Goal: Communication & Community: Answer question/provide support

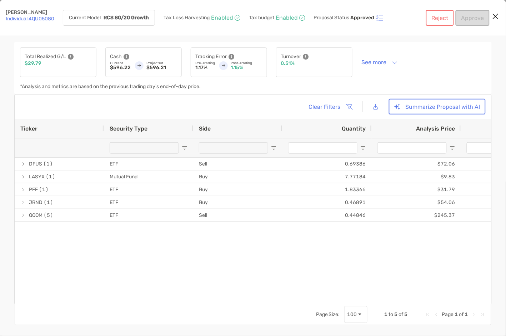
click at [497, 16] on icon "Close modal" at bounding box center [495, 16] width 6 height 9
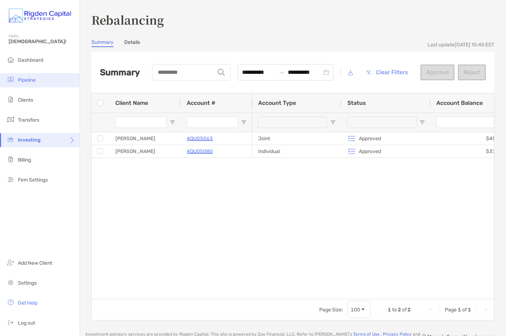
click at [34, 80] on span "Pipeline" at bounding box center [27, 80] width 18 height 6
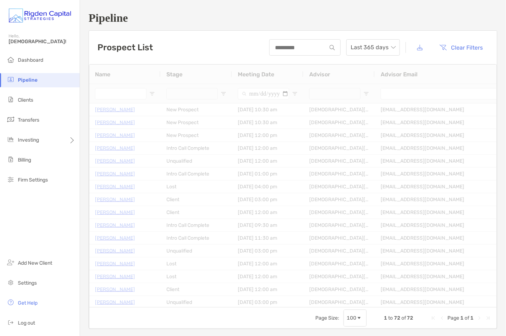
type input "******"
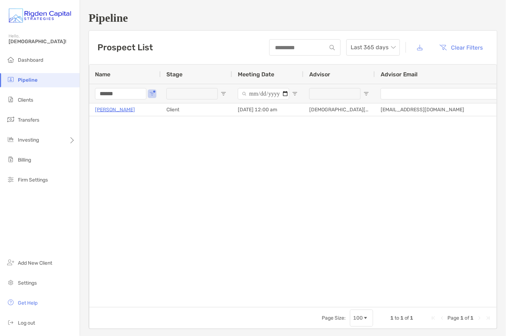
drag, startPoint x: 127, startPoint y: 94, endPoint x: 93, endPoint y: 94, distance: 33.6
click at [93, 94] on div "******" at bounding box center [124, 93] width 71 height 19
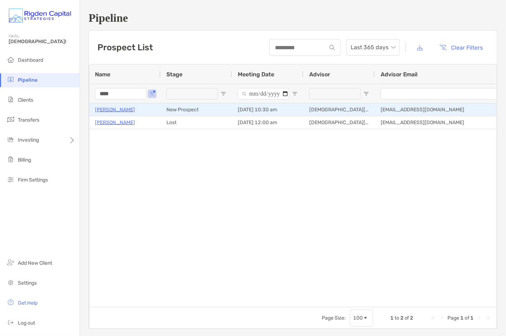
type input "****"
click at [114, 110] on p "[PERSON_NAME]" at bounding box center [115, 109] width 40 height 9
click at [112, 110] on p "[PERSON_NAME]" at bounding box center [115, 109] width 40 height 9
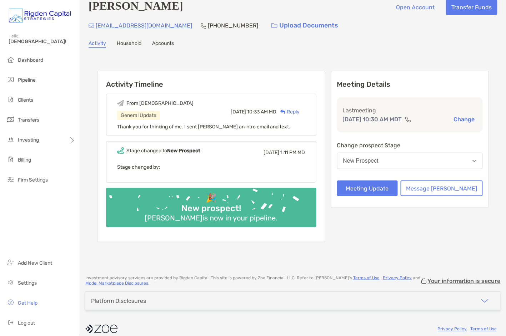
scroll to position [17, 0]
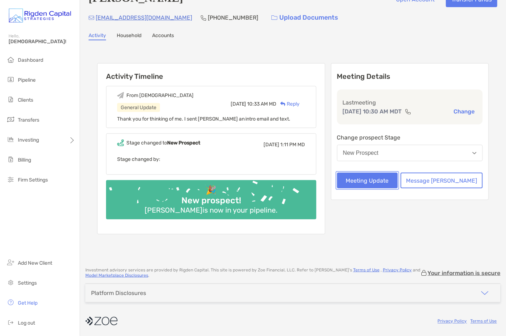
click at [384, 183] on button "Meeting Update" at bounding box center [367, 181] width 61 height 16
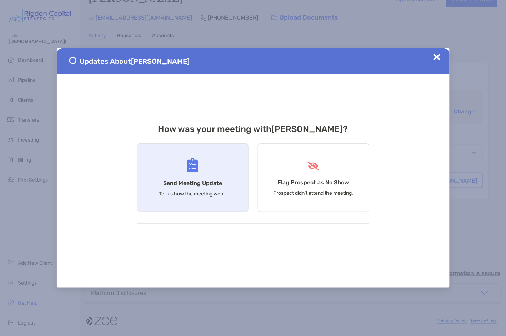
click at [205, 180] on h4 "Send Meeting Update" at bounding box center [192, 183] width 59 height 7
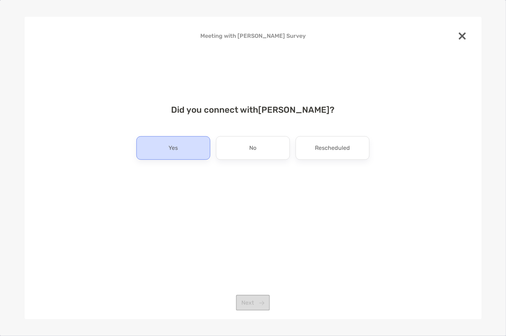
click at [190, 150] on div "Yes" at bounding box center [173, 148] width 74 height 24
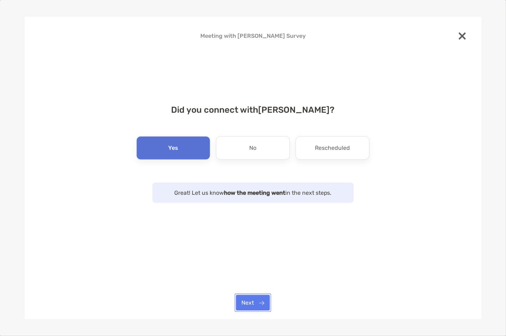
click at [260, 301] on button "Next" at bounding box center [253, 303] width 34 height 16
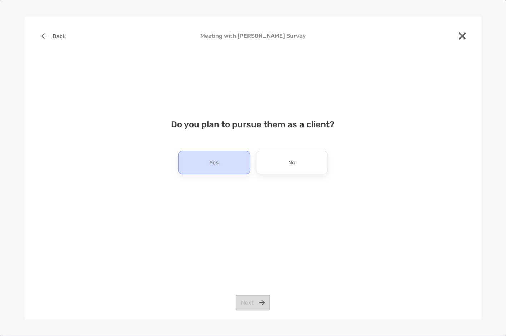
click at [228, 162] on div "Yes" at bounding box center [214, 163] width 72 height 24
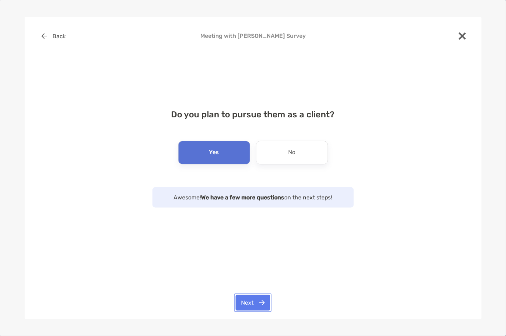
click at [260, 305] on button "Next" at bounding box center [253, 303] width 35 height 16
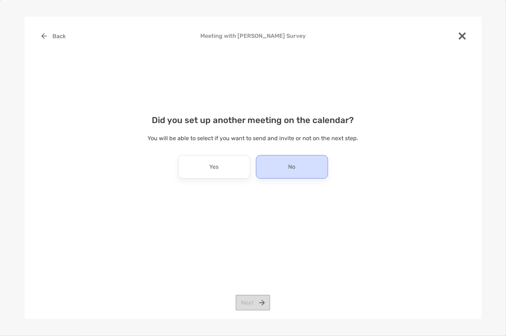
click at [287, 168] on div "No" at bounding box center [292, 167] width 72 height 24
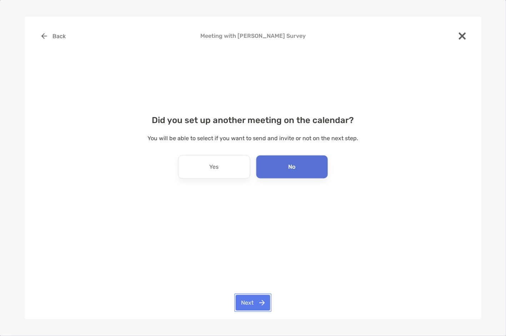
drag, startPoint x: 256, startPoint y: 301, endPoint x: 254, endPoint y: 240, distance: 60.4
click at [256, 300] on button "Next" at bounding box center [253, 303] width 35 height 16
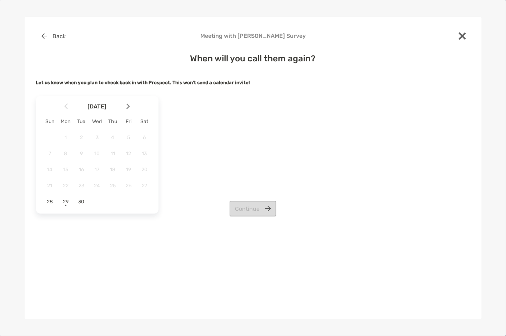
click at [129, 105] on img at bounding box center [128, 107] width 4 height 6
click at [65, 153] on span "6" at bounding box center [66, 154] width 12 height 6
click at [256, 211] on button "Continue" at bounding box center [253, 209] width 47 height 16
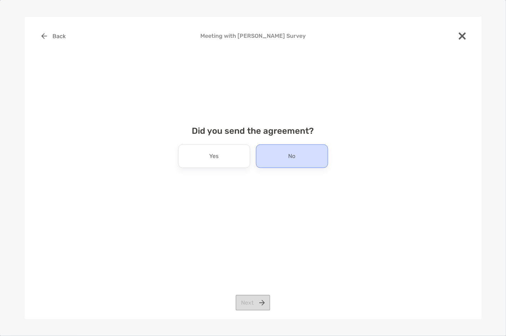
click at [277, 158] on div "No" at bounding box center [292, 157] width 72 height 24
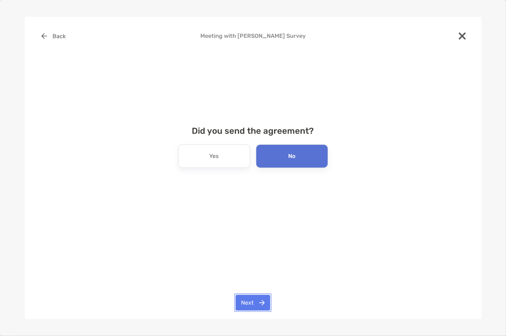
click at [260, 303] on button "Next" at bounding box center [253, 303] width 35 height 16
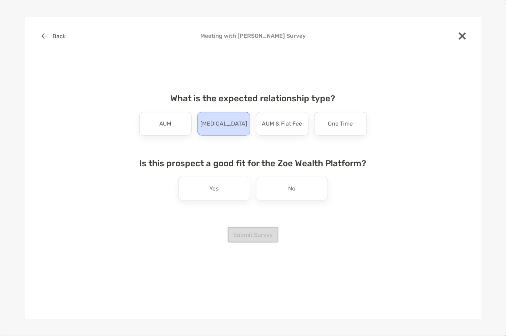
click at [215, 124] on p "[MEDICAL_DATA]" at bounding box center [223, 123] width 47 height 11
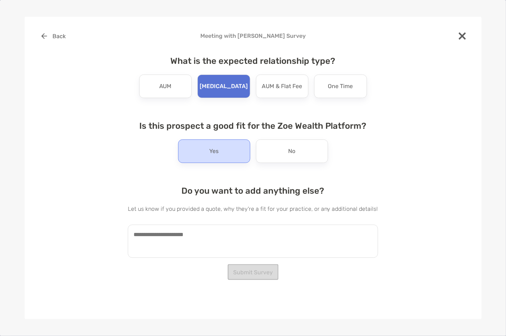
click at [212, 151] on p "Yes" at bounding box center [214, 151] width 9 height 11
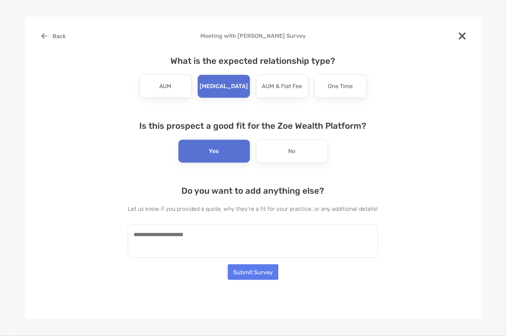
click at [172, 241] on textarea at bounding box center [253, 241] width 250 height 33
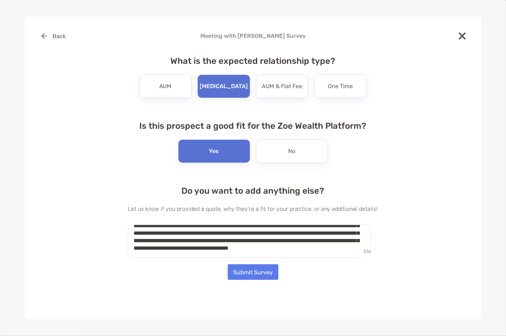
scroll to position [0, 0]
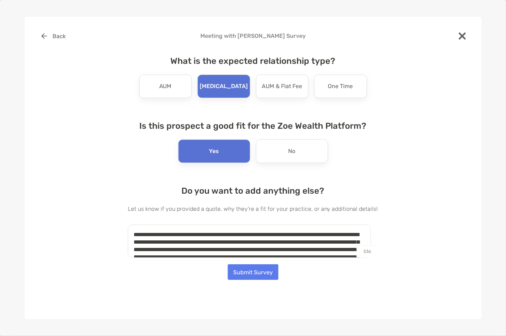
drag, startPoint x: 212, startPoint y: 252, endPoint x: 130, endPoint y: 224, distance: 86.0
click at [130, 224] on div "**********" at bounding box center [253, 145] width 434 height 235
type textarea "**********"
click at [263, 272] on button "Submit Survey" at bounding box center [253, 273] width 51 height 16
